Goal: Information Seeking & Learning: Learn about a topic

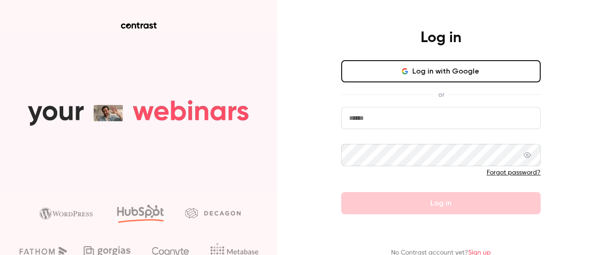
click at [409, 120] on input "email" at bounding box center [441, 118] width 200 height 22
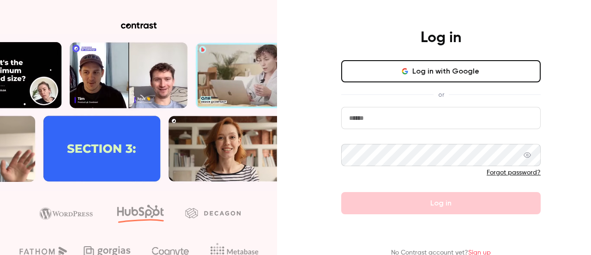
click at [389, 121] on input "email" at bounding box center [441, 118] width 200 height 22
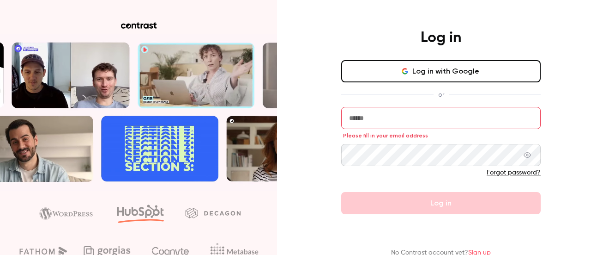
type input "**********"
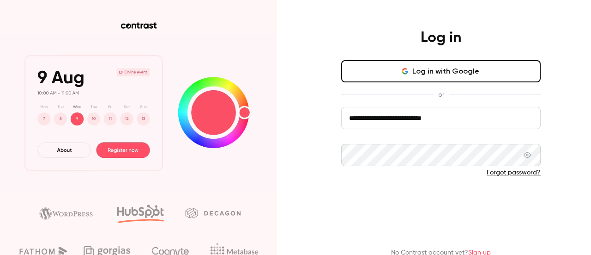
click at [416, 202] on button "Log in" at bounding box center [441, 203] width 200 height 22
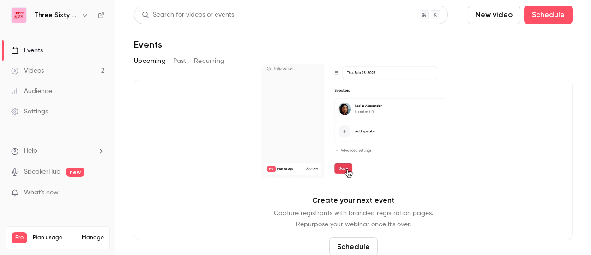
click at [180, 62] on button "Past" at bounding box center [179, 61] width 13 height 15
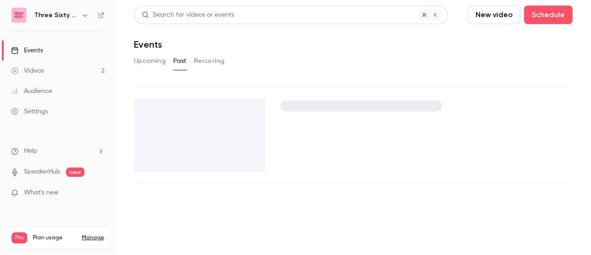
click at [81, 70] on link "Videos 2" at bounding box center [58, 71] width 116 height 20
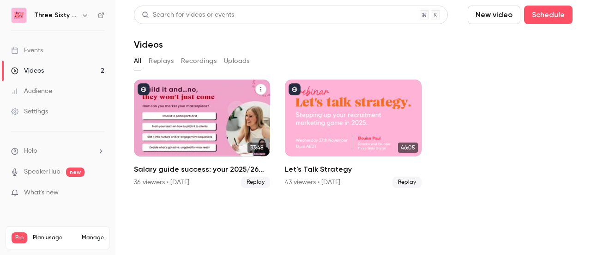
click at [190, 124] on div "Salary guide success: your 2025/26 cheat sheet" at bounding box center [202, 117] width 136 height 77
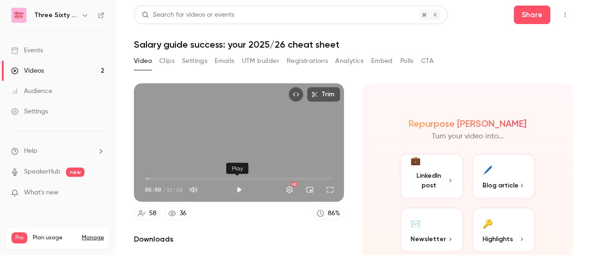
click at [238, 186] on button "Play" at bounding box center [239, 189] width 18 height 18
type input "***"
click at [238, 189] on button "Pause" at bounding box center [239, 189] width 18 height 18
click at [234, 186] on button "Play" at bounding box center [239, 189] width 18 height 18
click at [152, 176] on span "00:11" at bounding box center [239, 178] width 188 height 15
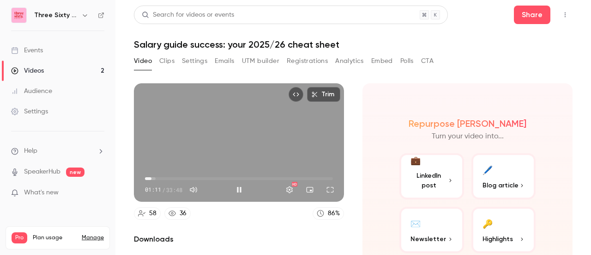
click at [146, 177] on span "01:11" at bounding box center [239, 178] width 188 height 15
click at [148, 178] on span "00:30" at bounding box center [147, 178] width 3 height 3
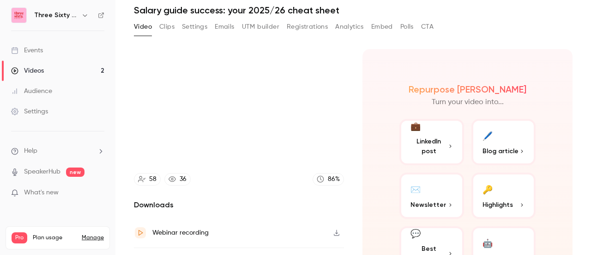
scroll to position [32, 0]
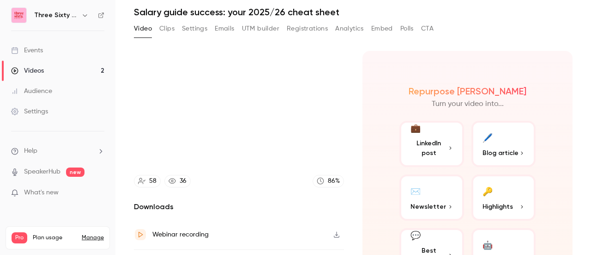
click at [439, 144] on span "LinkedIn post" at bounding box center [429, 147] width 37 height 19
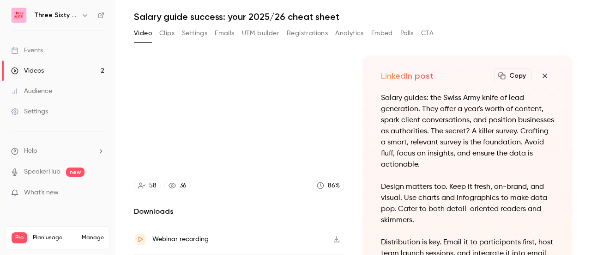
scroll to position [23, 0]
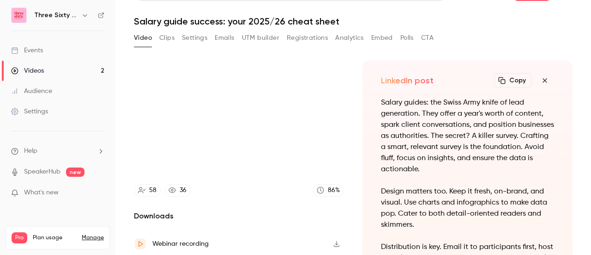
type input "****"
click at [170, 38] on button "Clips" at bounding box center [166, 37] width 15 height 15
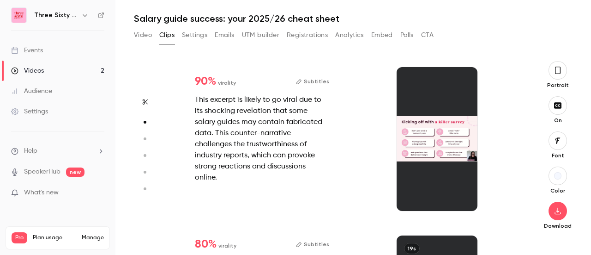
scroll to position [151, 0]
click at [263, 158] on div "This excerpt is likely to go viral due to its shocking revelation that some sal…" at bounding box center [262, 138] width 134 height 89
click at [284, 105] on div "This excerpt is likely to go viral due to its shocking revelation that some sal…" at bounding box center [262, 138] width 134 height 89
click at [435, 137] on div at bounding box center [437, 139] width 81 height 144
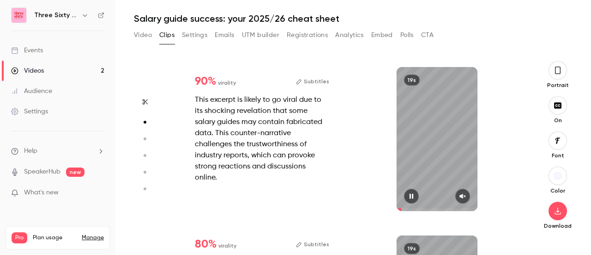
click at [460, 193] on icon "button" at bounding box center [462, 196] width 7 height 6
type input "*"
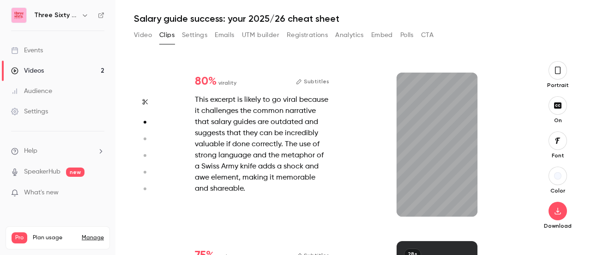
scroll to position [303, 0]
type input "*"
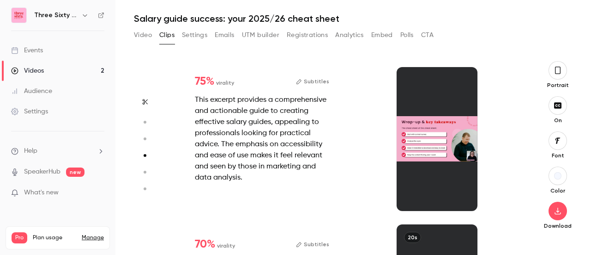
scroll to position [476, 0]
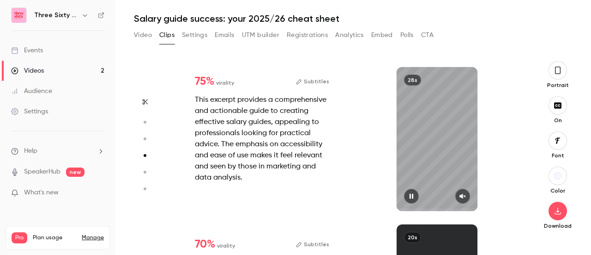
click at [459, 197] on icon "button" at bounding box center [462, 196] width 7 height 6
type input "*"
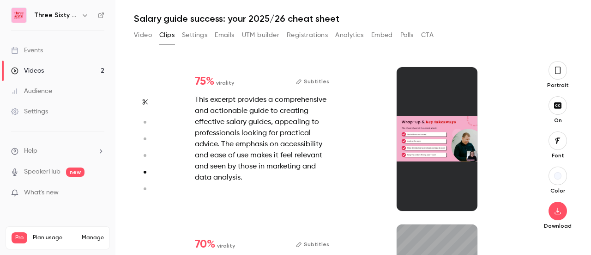
scroll to position [639, 0]
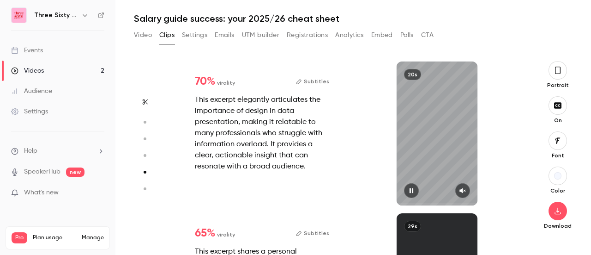
click at [460, 189] on icon "button" at bounding box center [463, 190] width 6 height 5
type input "*"
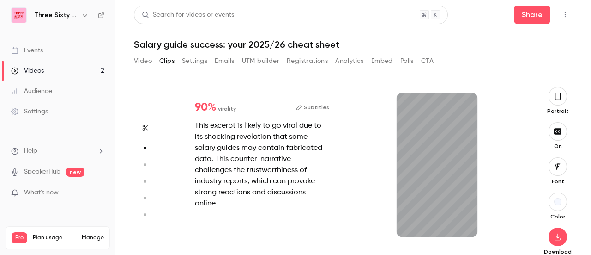
scroll to position [151, 0]
type input "*"
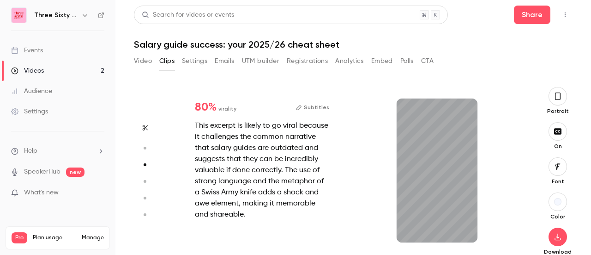
scroll to position [303, 0]
click at [459, 228] on icon "button" at bounding box center [462, 227] width 7 height 6
click at [410, 229] on icon "button" at bounding box center [412, 227] width 4 height 5
click at [410, 228] on icon "button" at bounding box center [412, 227] width 4 height 5
type input "***"
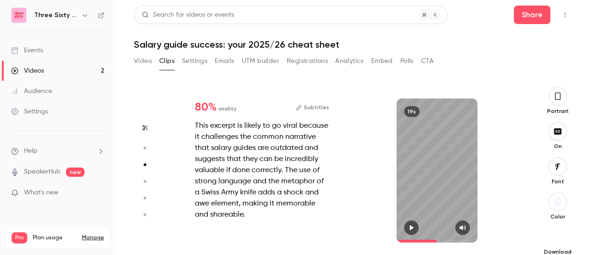
click at [553, 239] on icon "button" at bounding box center [558, 236] width 11 height 7
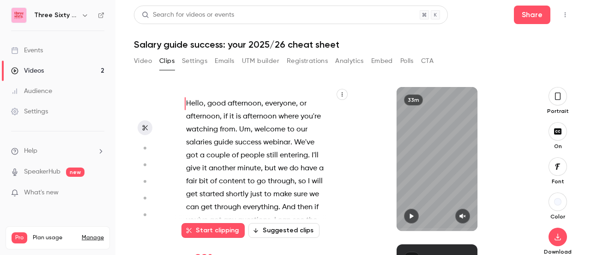
scroll to position [17, 0]
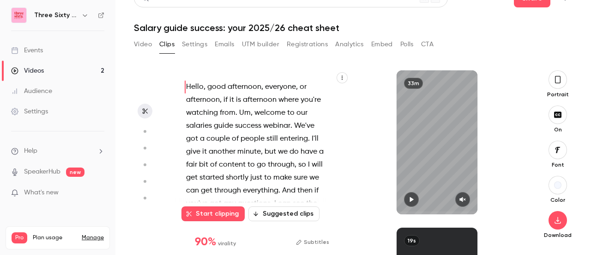
click at [549, 86] on button "button" at bounding box center [558, 79] width 18 height 18
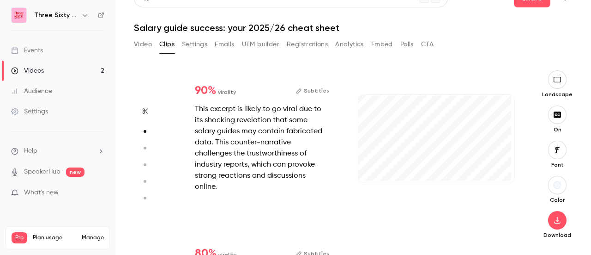
scroll to position [151, 0]
click at [497, 165] on icon "button" at bounding box center [500, 167] width 6 height 5
type input "*"
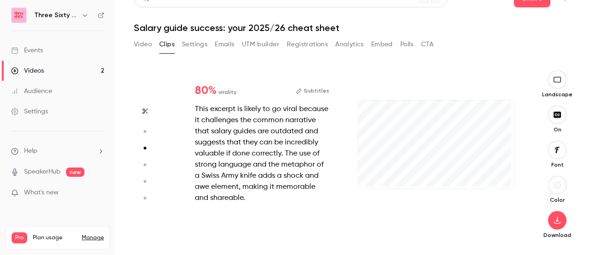
scroll to position [303, 0]
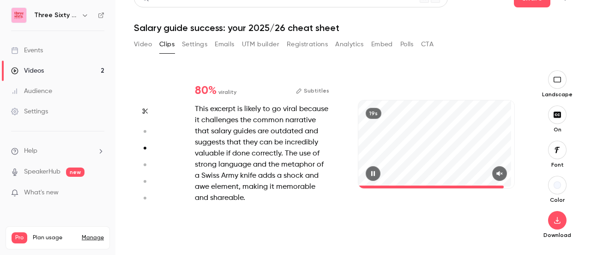
click at [499, 179] on span at bounding box center [437, 186] width 156 height 15
click at [496, 172] on icon "button" at bounding box center [499, 173] width 7 height 6
click at [553, 226] on button "button" at bounding box center [558, 220] width 18 height 18
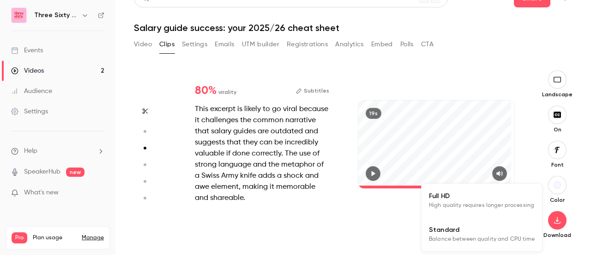
click at [548, 191] on div at bounding box center [295, 127] width 591 height 255
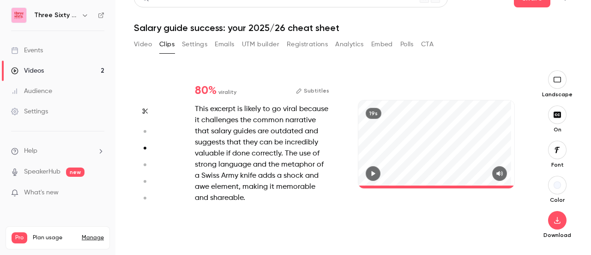
click at [549, 190] on button "button" at bounding box center [558, 185] width 18 height 18
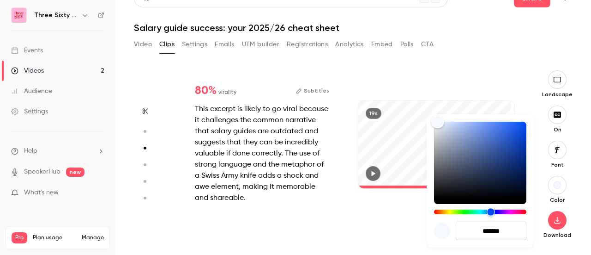
click at [507, 211] on div "Hue" at bounding box center [480, 211] width 92 height 5
type input "****"
type input "*******"
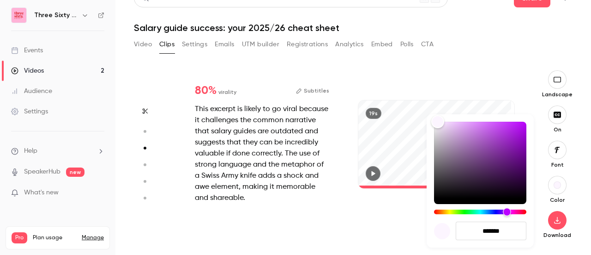
click at [514, 211] on div "Hue" at bounding box center [480, 211] width 92 height 5
type input "****"
type input "*******"
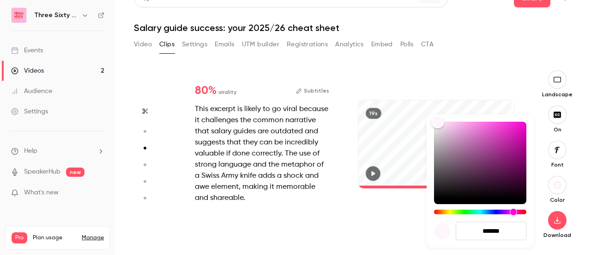
click at [404, 240] on div at bounding box center [295, 127] width 591 height 255
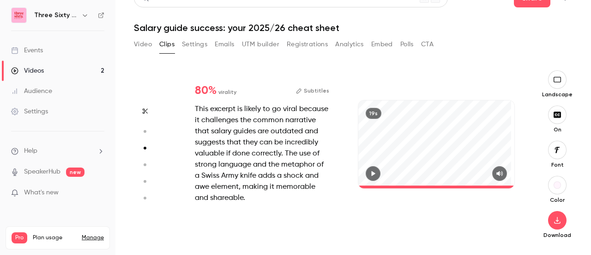
click at [553, 148] on icon "button" at bounding box center [558, 149] width 10 height 7
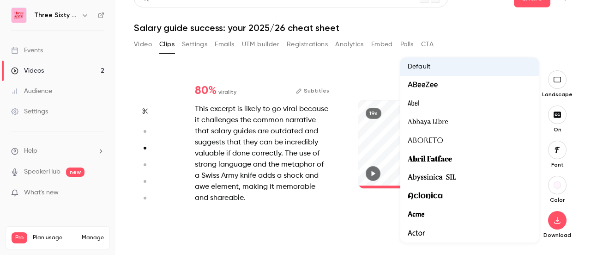
click at [357, 217] on div at bounding box center [295, 127] width 591 height 255
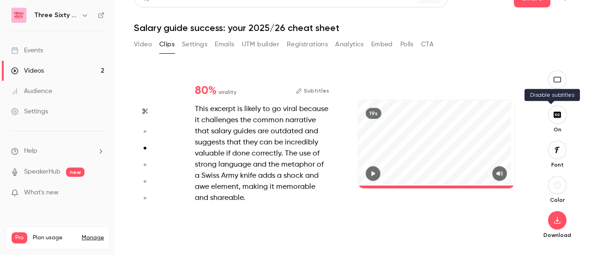
click at [553, 114] on icon "button" at bounding box center [558, 114] width 10 height 7
click at [554, 111] on icon "button" at bounding box center [557, 114] width 7 height 6
click at [496, 174] on icon "button" at bounding box center [499, 173] width 7 height 6
click at [495, 177] on button "button" at bounding box center [500, 173] width 15 height 15
click at [372, 171] on icon "button" at bounding box center [374, 173] width 4 height 5
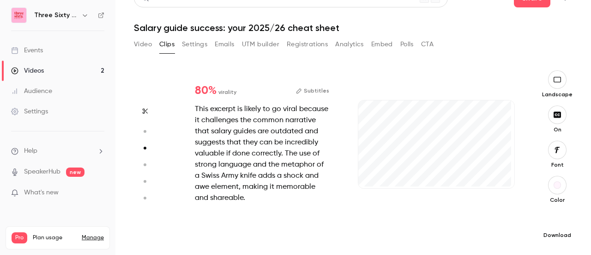
click at [553, 222] on icon "button" at bounding box center [557, 219] width 11 height 7
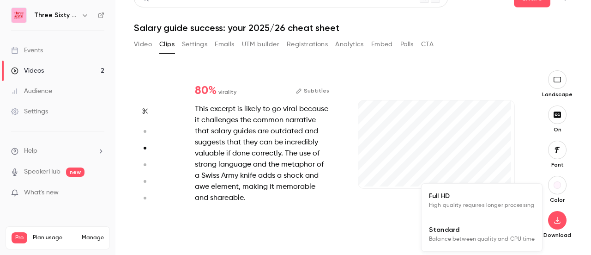
click at [476, 203] on span "High quality requires longer processing" at bounding box center [481, 205] width 105 height 9
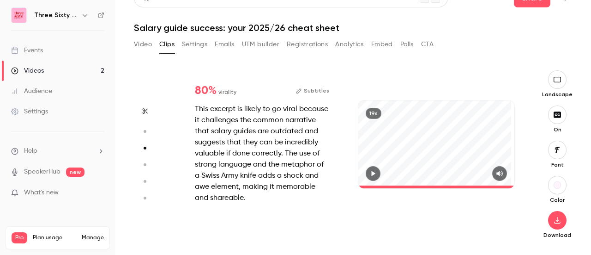
click at [413, 170] on div at bounding box center [437, 173] width 156 height 15
click at [383, 171] on div at bounding box center [437, 173] width 156 height 15
click at [372, 171] on icon "button" at bounding box center [374, 173] width 4 height 5
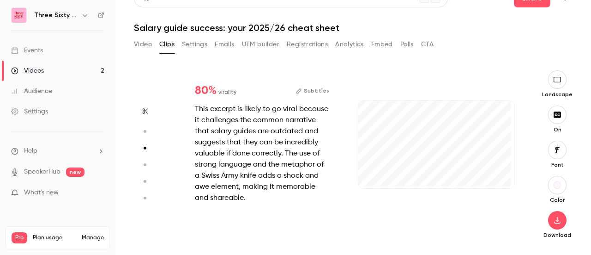
click at [316, 87] on button "Subtitles" at bounding box center [312, 90] width 33 height 11
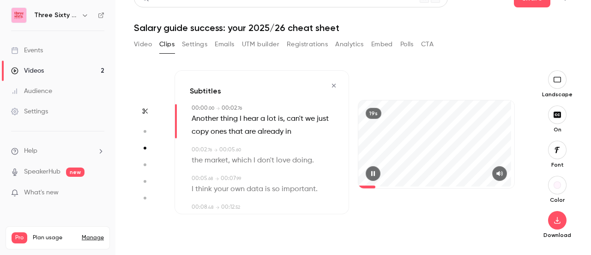
click at [371, 174] on icon "button" at bounding box center [373, 173] width 7 height 6
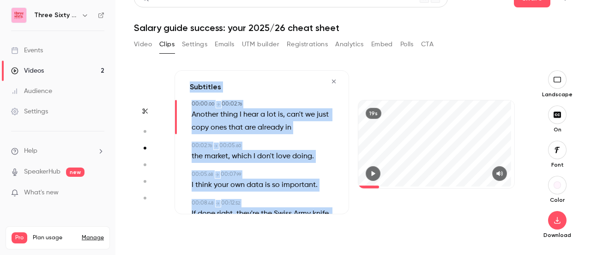
scroll to position [0, 0]
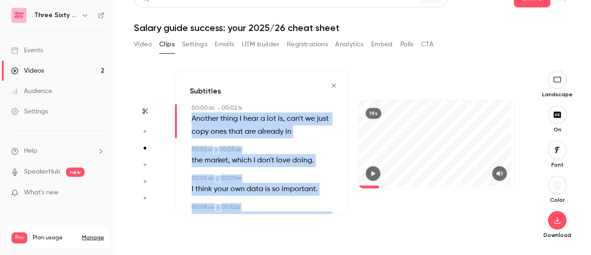
drag, startPoint x: 306, startPoint y: 183, endPoint x: 189, endPoint y: 119, distance: 133.4
click at [189, 119] on div "Subtitles 00:00 . 00 → 00:02 . 76 Another thing I hear a lot is , can't we just…" at bounding box center [262, 142] width 175 height 144
copy div "Another thing I hear a lot is , can't we just copy ones that are already in 00:…"
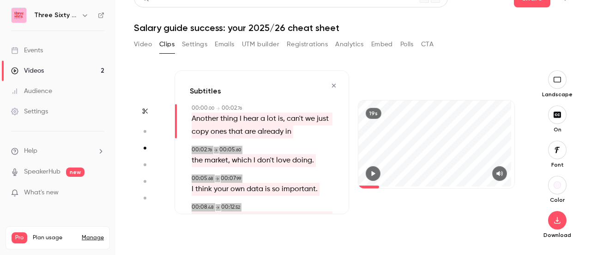
scroll to position [144, 0]
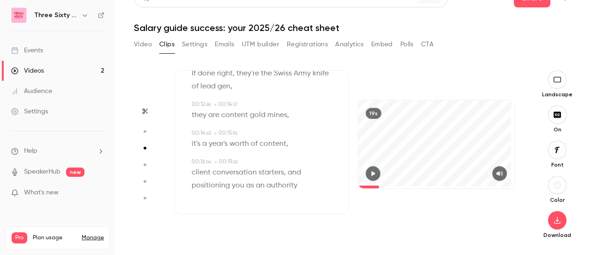
click at [309, 167] on p "client conversation starters , and positioning you as an authority" at bounding box center [263, 179] width 142 height 26
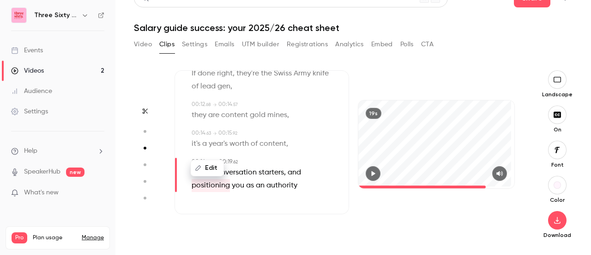
type input "*"
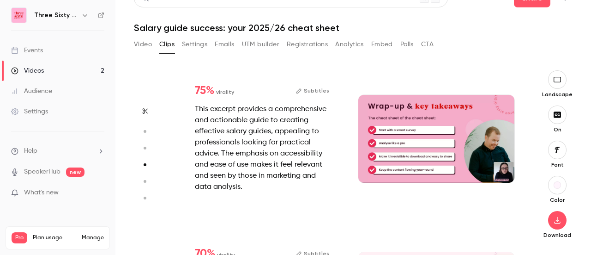
scroll to position [476, 0]
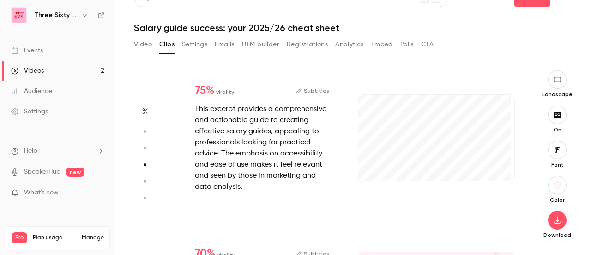
type input "***"
click at [408, 48] on button "Polls" at bounding box center [407, 44] width 13 height 15
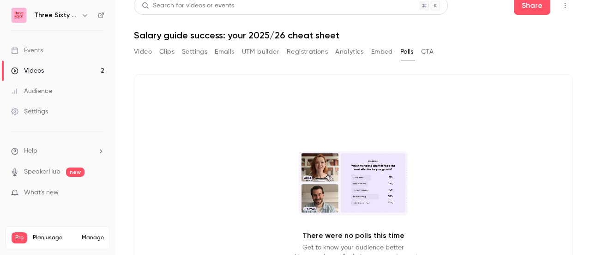
scroll to position [2, 0]
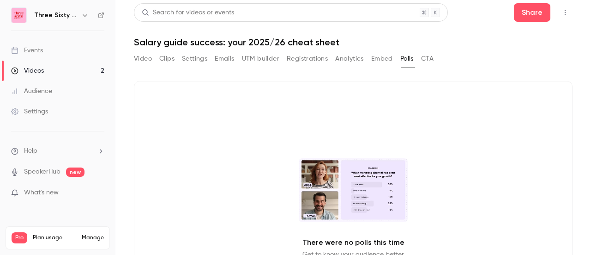
click at [163, 57] on button "Clips" at bounding box center [166, 58] width 15 height 15
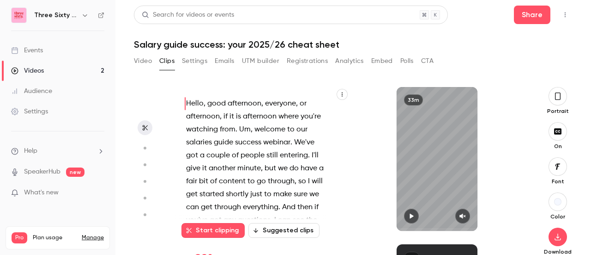
scroll to position [7, 0]
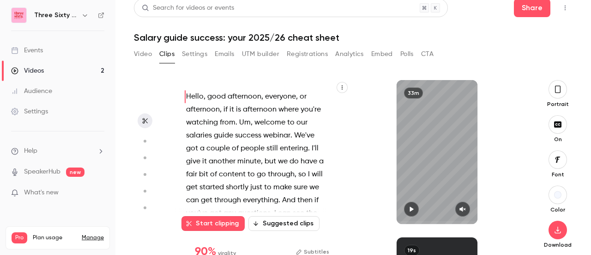
click at [282, 223] on button "Suggested clips" at bounding box center [284, 223] width 71 height 15
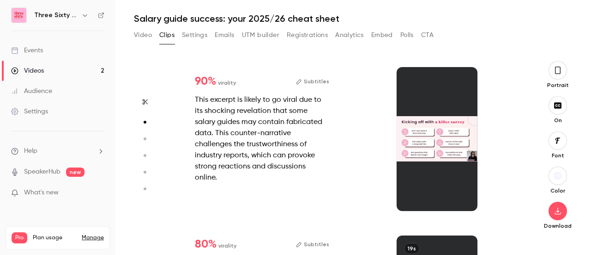
scroll to position [151, 0]
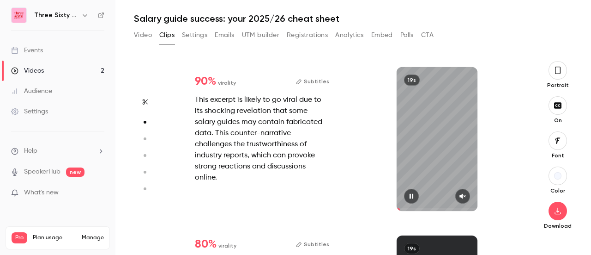
click at [459, 193] on icon "button" at bounding box center [462, 196] width 7 height 6
type input "*"
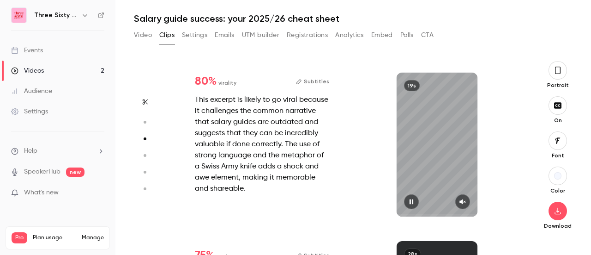
type input "*"
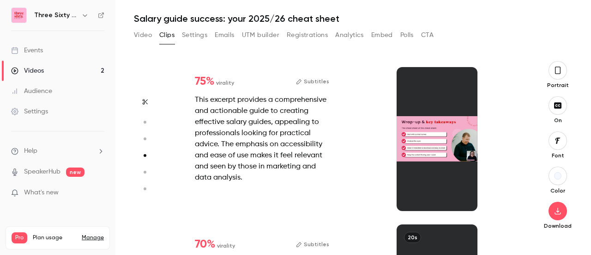
scroll to position [476, 0]
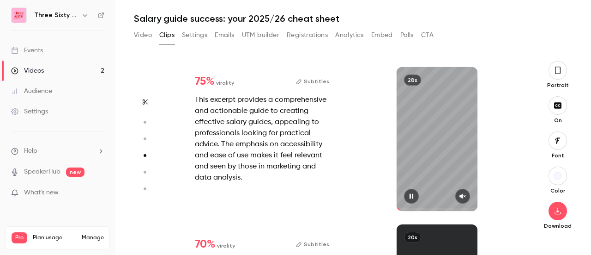
click at [461, 198] on icon "button" at bounding box center [462, 196] width 7 height 6
type input "*"
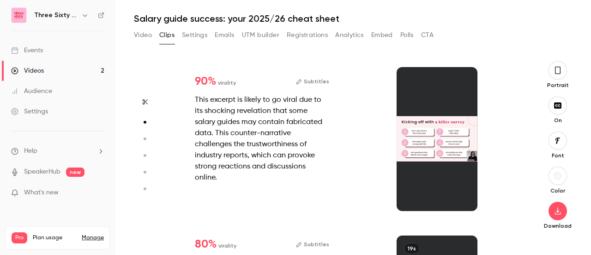
scroll to position [151, 0]
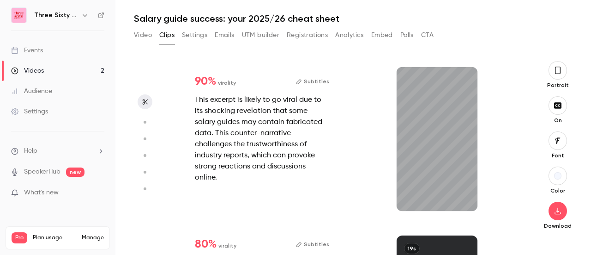
type input "*"
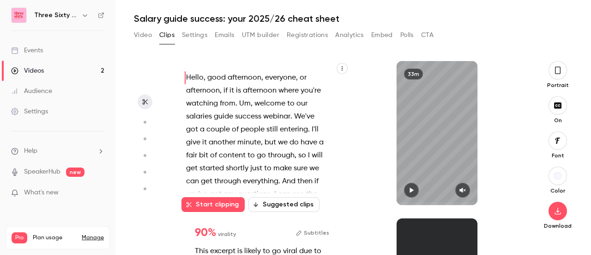
scroll to position [0, 0]
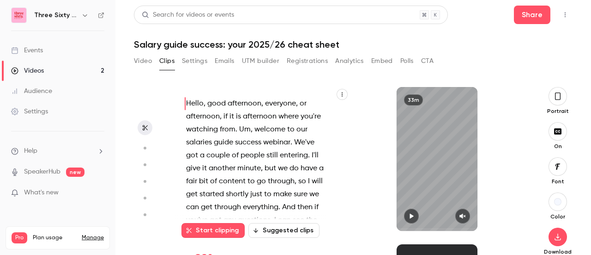
click at [555, 97] on button "button" at bounding box center [558, 96] width 18 height 18
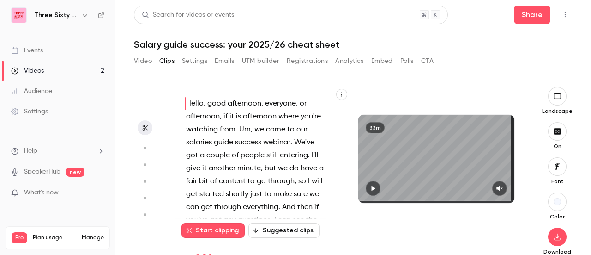
click at [372, 188] on icon "button" at bounding box center [374, 187] width 4 height 5
click at [497, 188] on icon "button" at bounding box center [500, 187] width 6 height 5
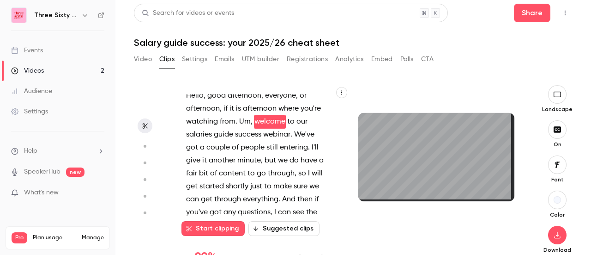
scroll to position [30, 0]
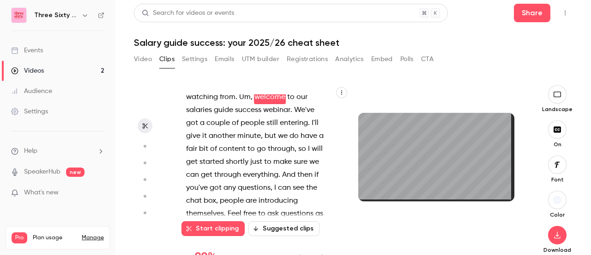
click at [224, 155] on span "content" at bounding box center [232, 148] width 27 height 13
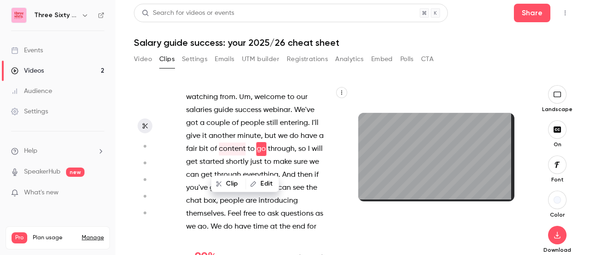
scroll to position [26, 0]
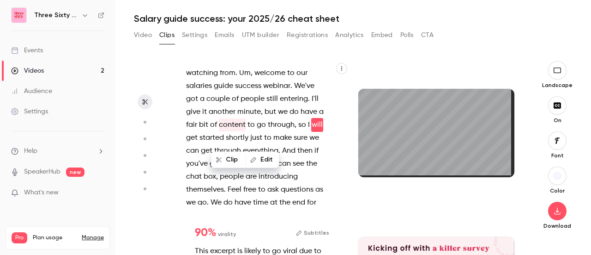
click at [314, 146] on div "Hello , good afternoon , everyone , or afternoon , if it is afternoon where you…" at bounding box center [260, 137] width 170 height 134
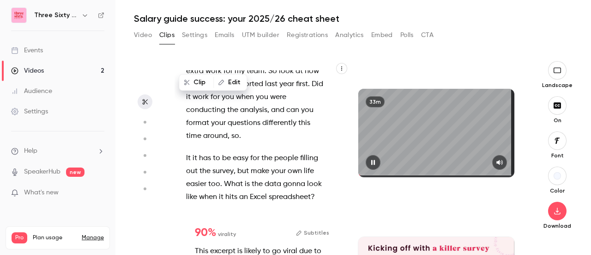
scroll to position [2433, 0]
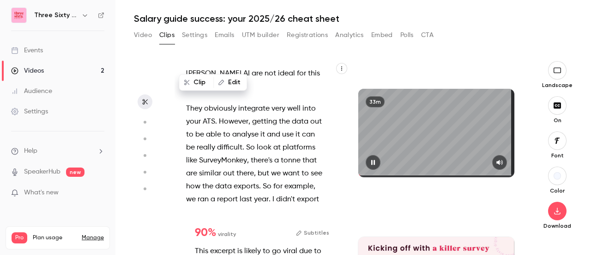
click at [372, 160] on icon "button" at bounding box center [373, 162] width 7 height 6
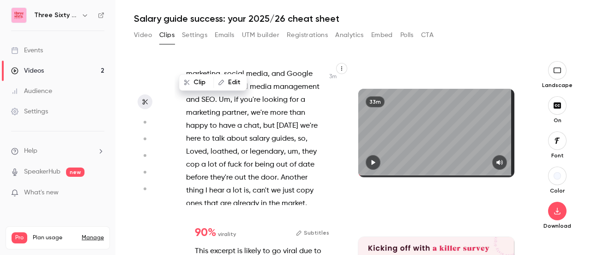
scroll to position [954, 0]
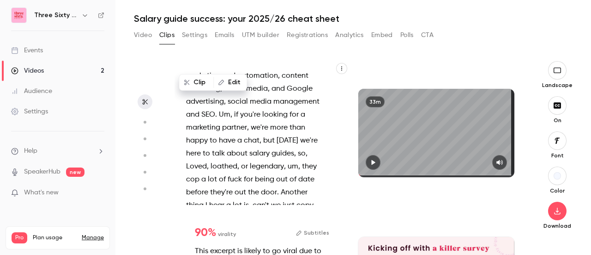
click at [200, 54] on span at bounding box center [201, 49] width 2 height 7
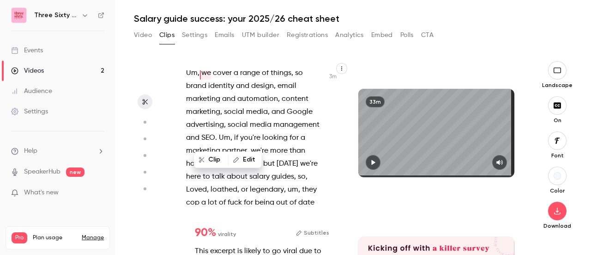
scroll to position [931, 0]
click at [186, 44] on span "Writing" at bounding box center [198, 37] width 24 height 13
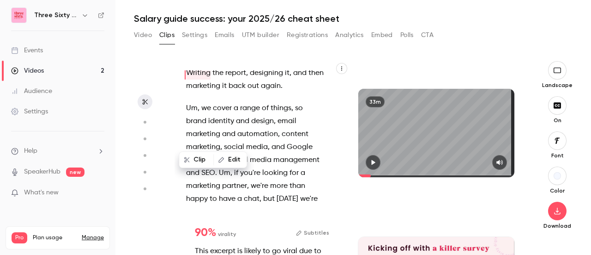
scroll to position [860, 0]
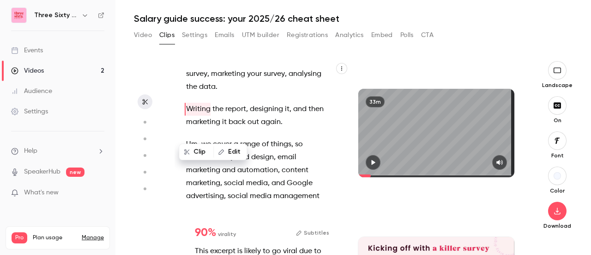
click at [371, 163] on icon "button" at bounding box center [373, 162] width 7 height 6
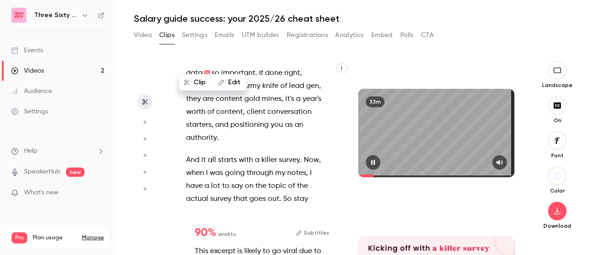
scroll to position [1138, 0]
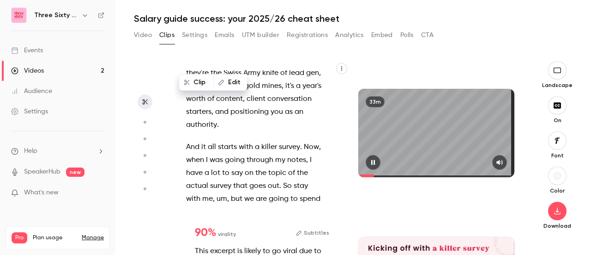
click at [366, 160] on button "button" at bounding box center [373, 162] width 15 height 15
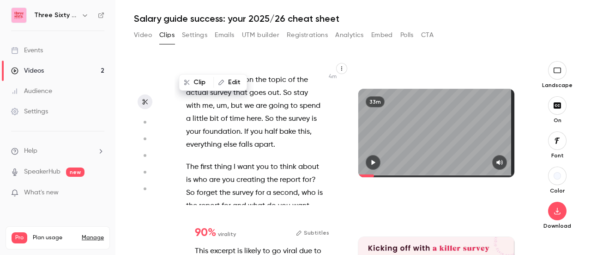
scroll to position [1231, 0]
click at [189, 60] on span "And" at bounding box center [192, 53] width 13 height 13
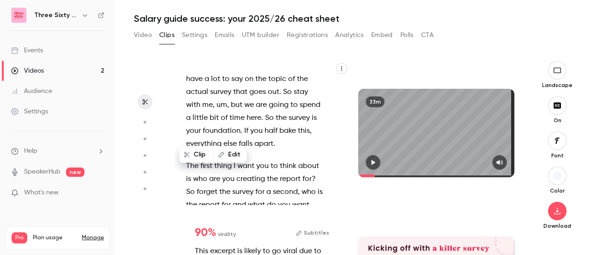
scroll to position [1225, 0]
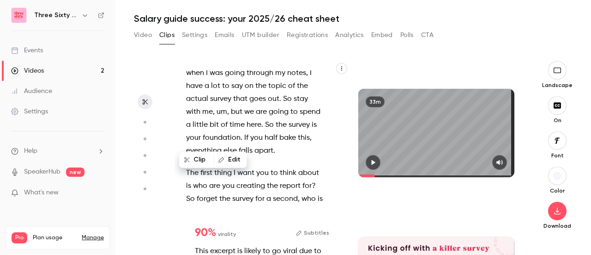
click at [372, 162] on icon "button" at bounding box center [374, 161] width 4 height 5
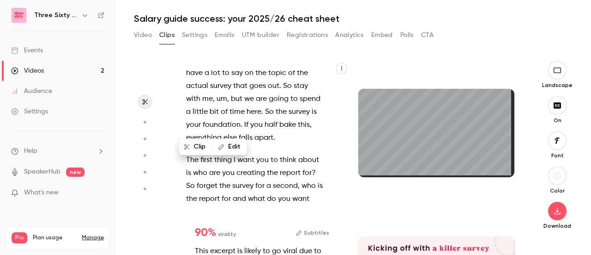
scroll to position [1250, 0]
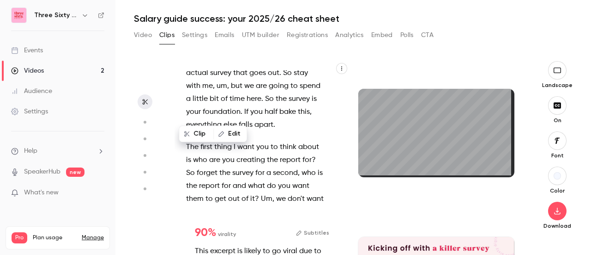
click at [374, 200] on div "33m" at bounding box center [436, 133] width 175 height 144
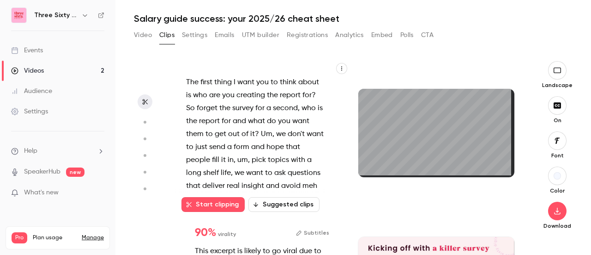
scroll to position [1328, 0]
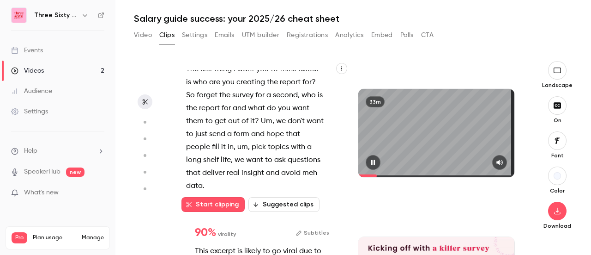
click at [370, 163] on icon "button" at bounding box center [373, 162] width 7 height 6
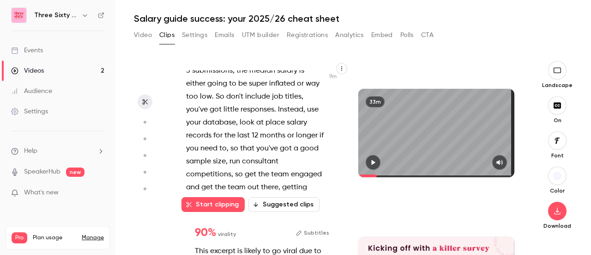
scroll to position [2886, 0]
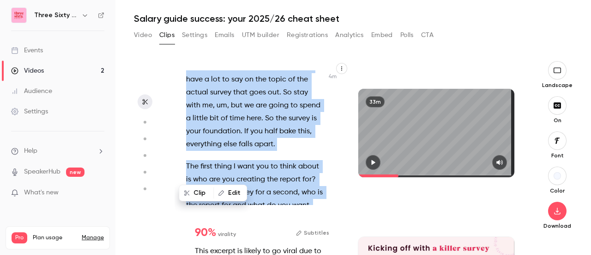
scroll to position [1187, 0]
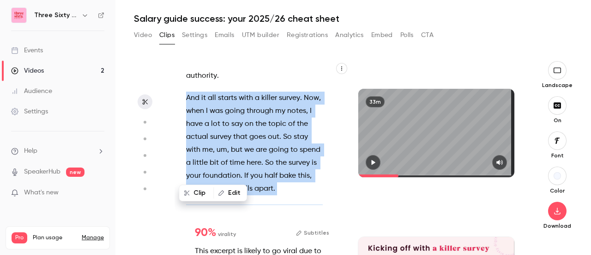
drag, startPoint x: 238, startPoint y: 112, endPoint x: 183, endPoint y: 174, distance: 82.8
click at [183, 174] on div "Hello , good afternoon , everyone , or afternoon , if it is afternoon where you…" at bounding box center [260, 137] width 170 height 134
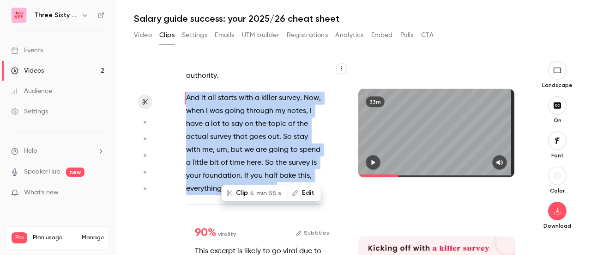
scroll to position [1225, 0]
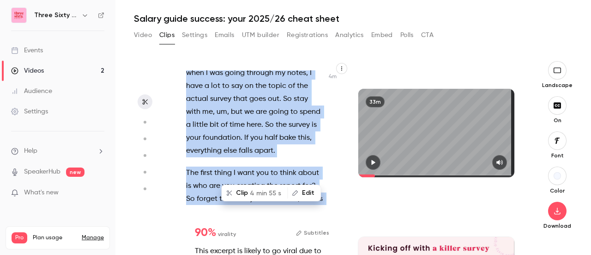
copy div "And it all starts with a killer survey . Now , when I was going through my note…"
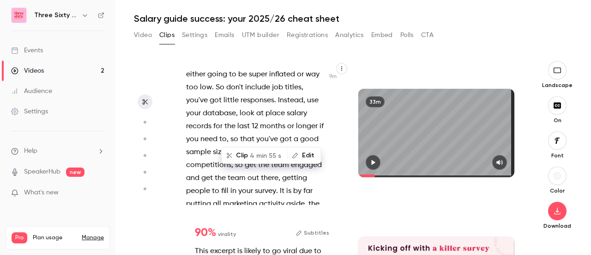
scroll to position [2896, 0]
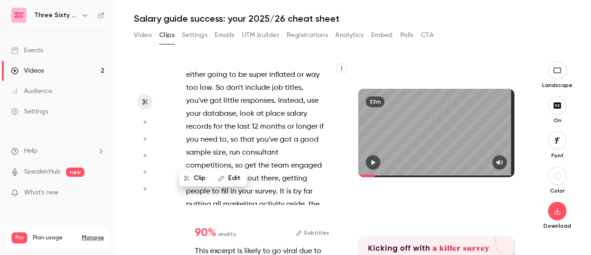
scroll to position [2914, 0]
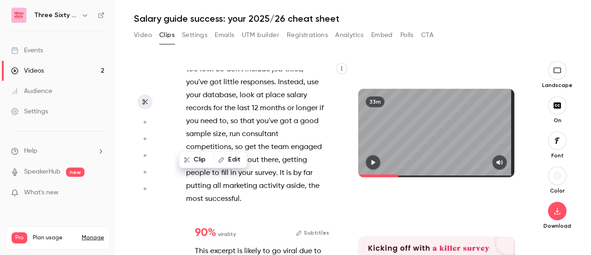
click at [373, 158] on button "button" at bounding box center [373, 162] width 15 height 15
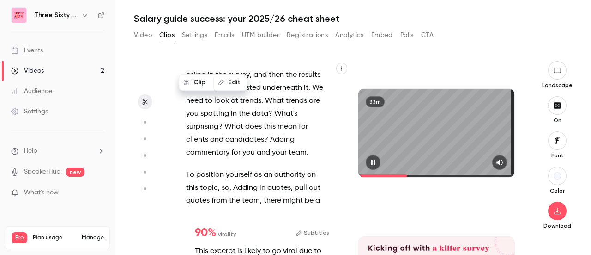
scroll to position [3498, 0]
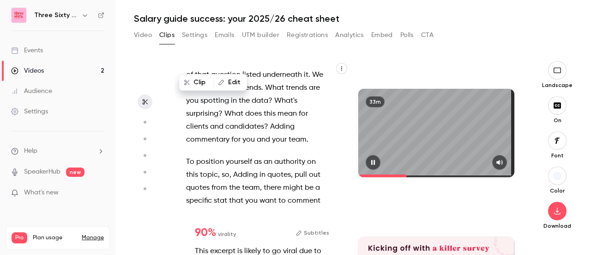
click at [375, 160] on button "button" at bounding box center [373, 162] width 15 height 15
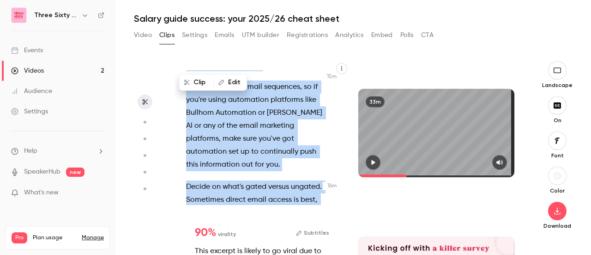
scroll to position [4799, 0]
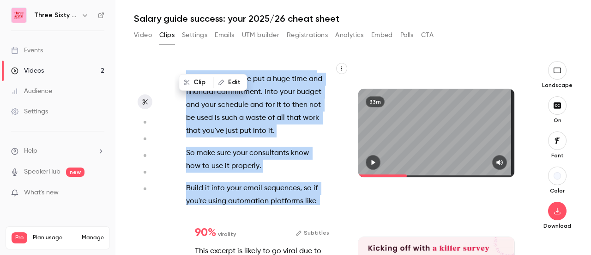
drag, startPoint x: 311, startPoint y: 152, endPoint x: 186, endPoint y: 173, distance: 126.1
click at [186, 173] on div "Hello , good afternoon , everyone , or afternoon , if it is afternoon where you…" at bounding box center [260, 137] width 170 height 134
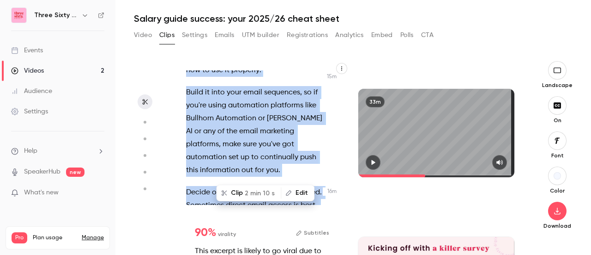
scroll to position [4896, 0]
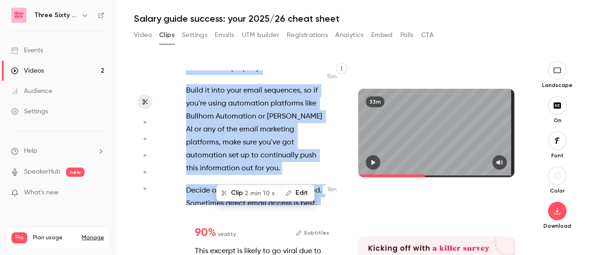
copy div "How do you get your your masterpiece in front of people , so a couple of quick …"
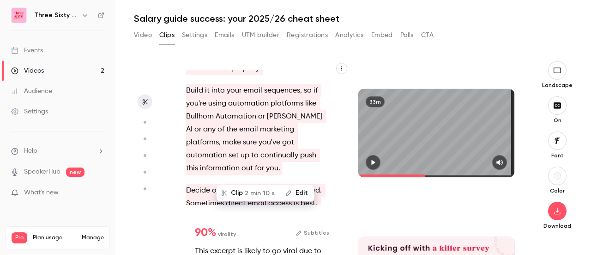
type input "*****"
